Goal: Navigation & Orientation: Find specific page/section

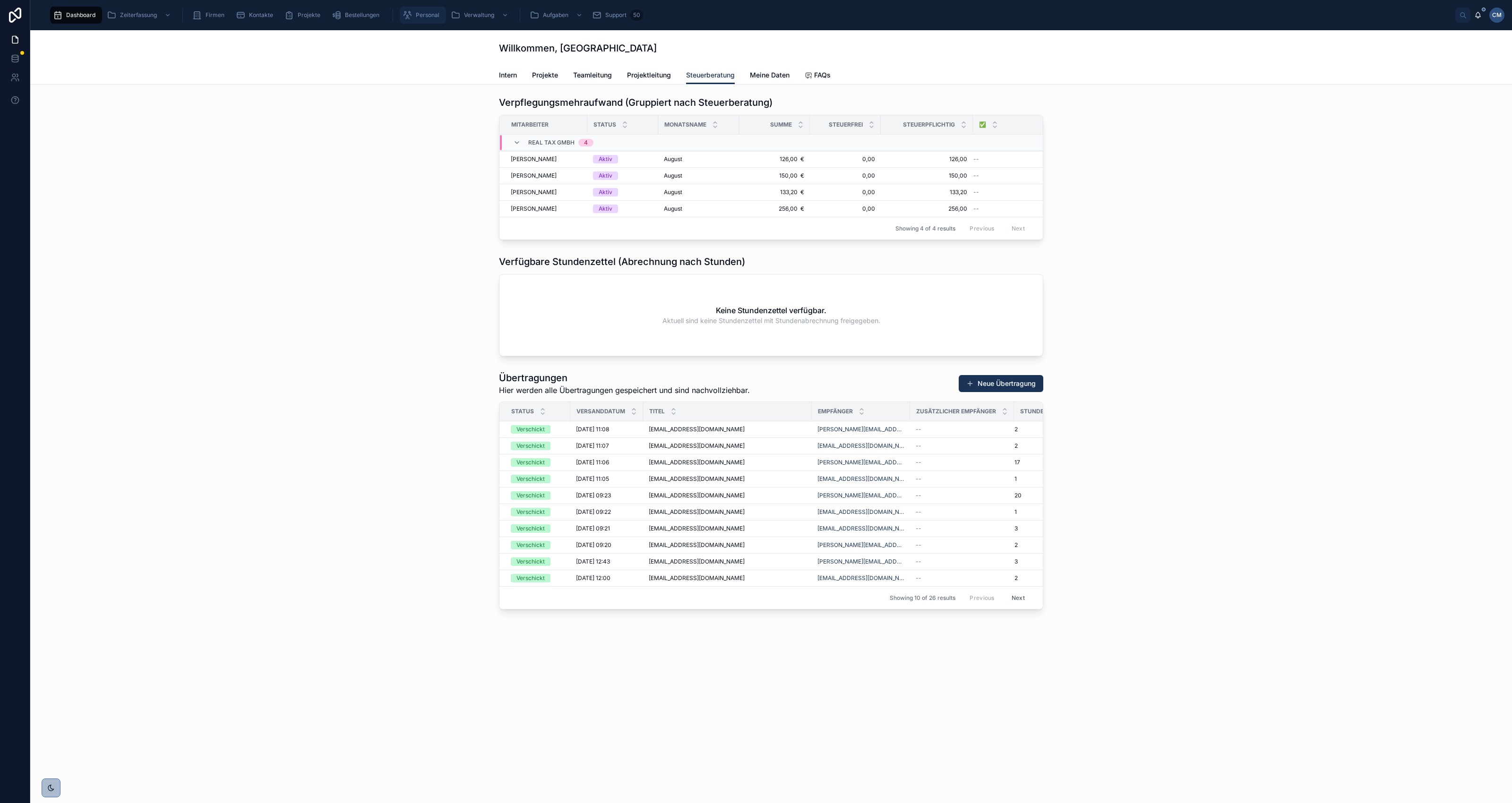
click at [418, 16] on span "Personal" at bounding box center [428, 14] width 23 height 8
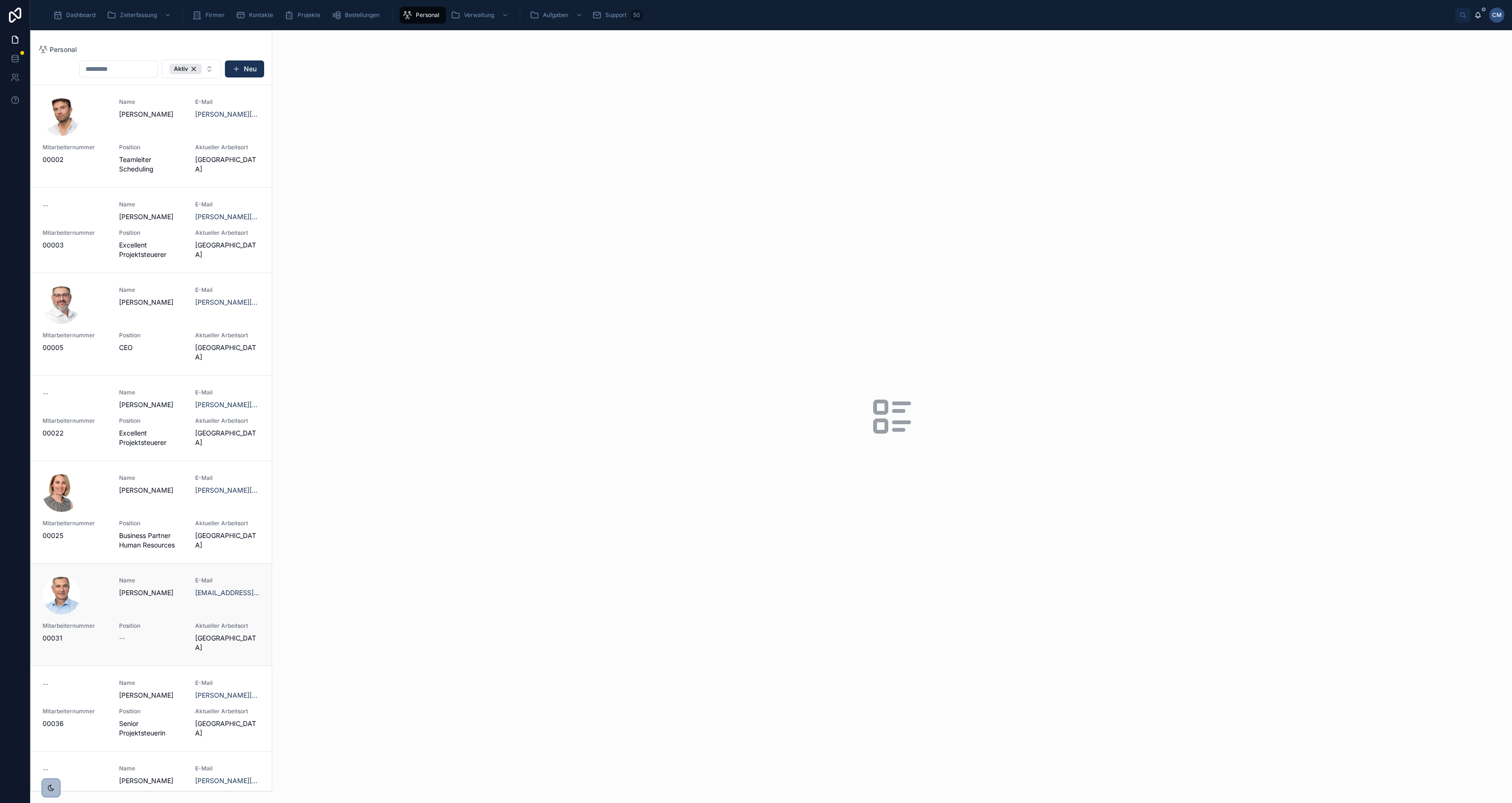
click at [119, 586] on div "Name [PERSON_NAME]" at bounding box center [151, 587] width 65 height 21
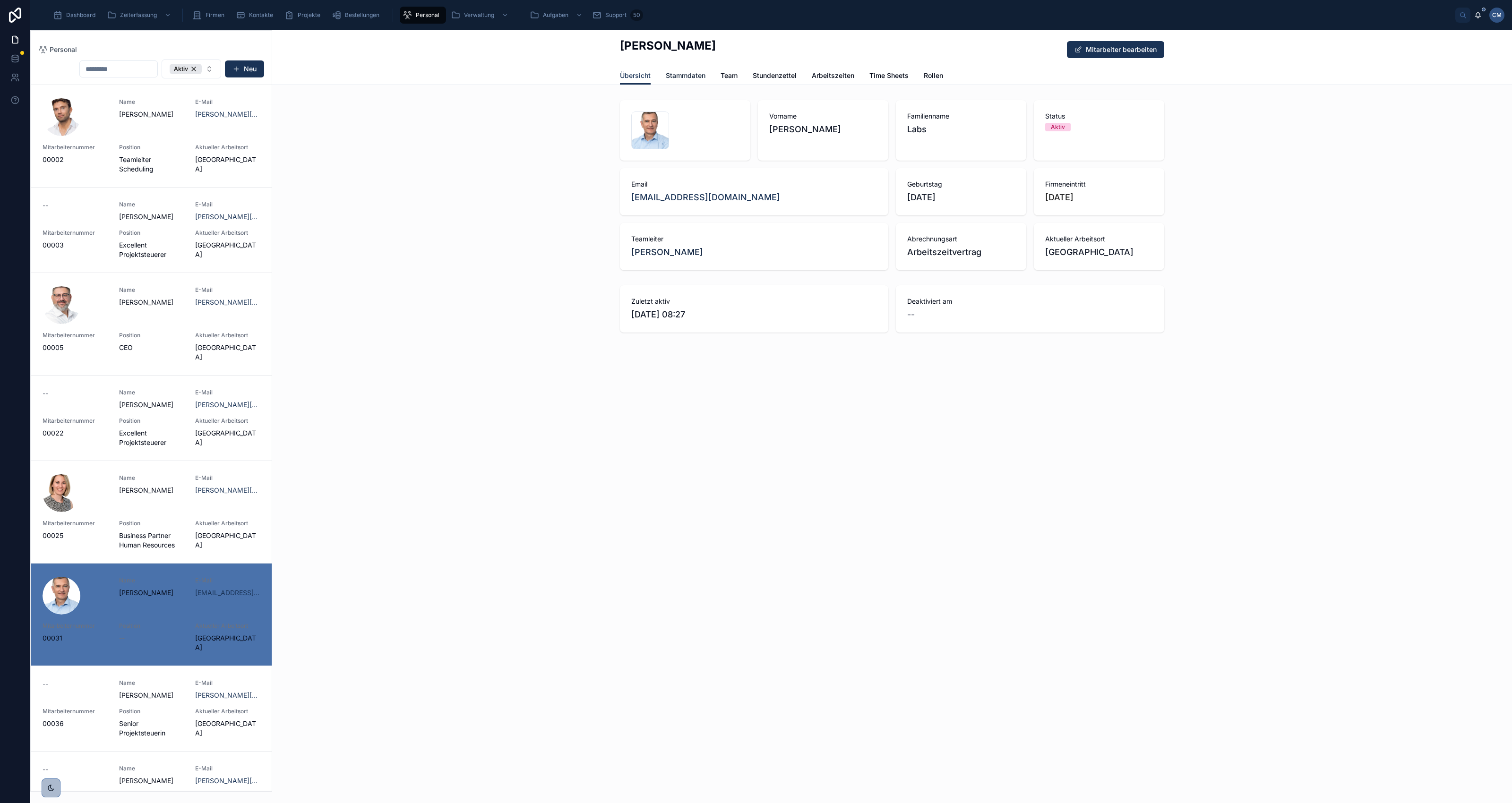
click at [698, 74] on span "Stammdaten" at bounding box center [686, 76] width 40 height 10
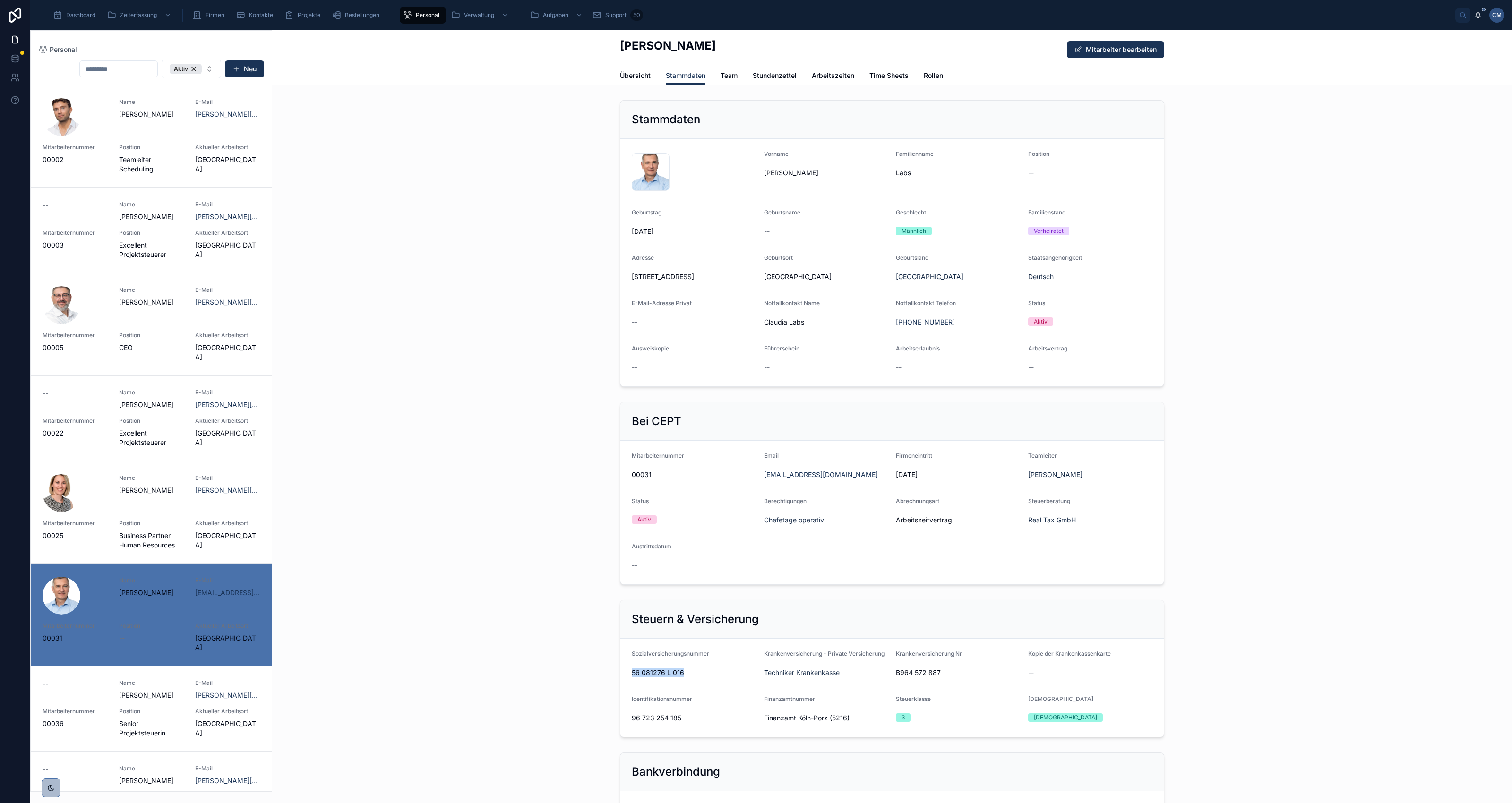
drag, startPoint x: 629, startPoint y: 674, endPoint x: 678, endPoint y: 670, distance: 49.2
click at [678, 670] on span "56 081276 L 016" at bounding box center [693, 672] width 125 height 10
drag, startPoint x: 678, startPoint y: 670, endPoint x: 673, endPoint y: 674, distance: 6.4
copy span "56 081276 L 016"
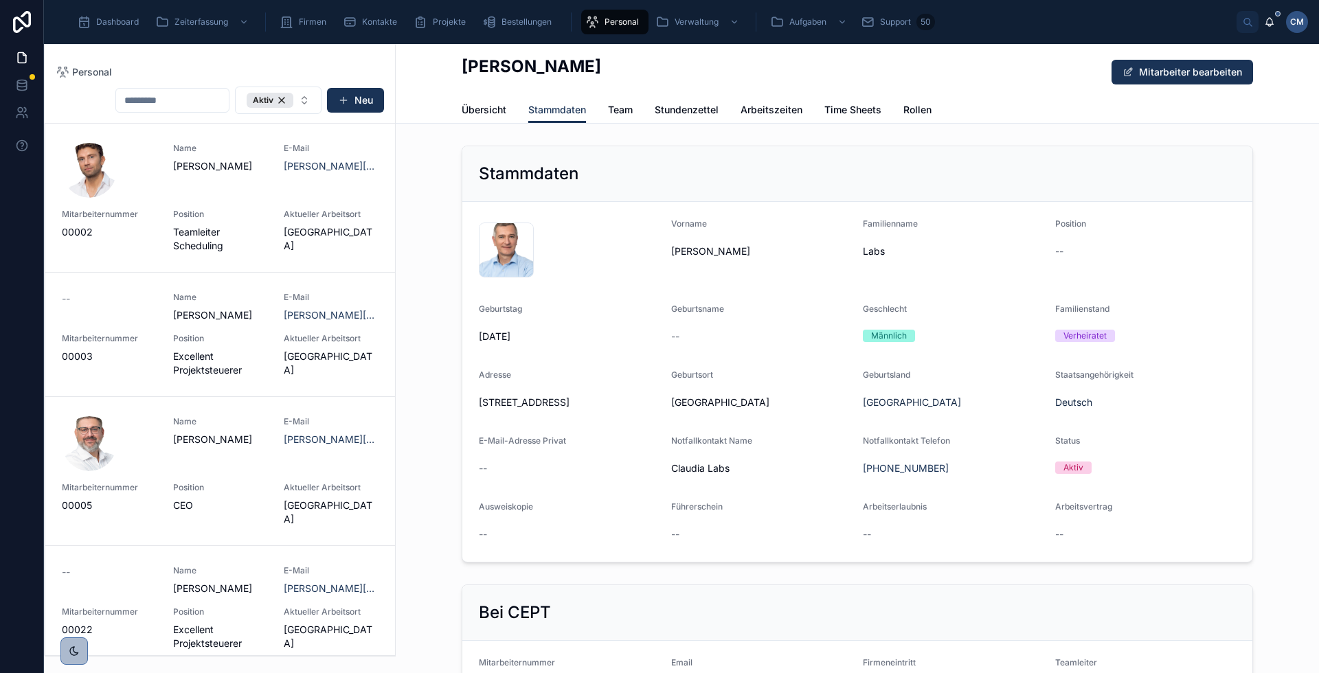
scroll to position [86, 0]
